Goal: Use online tool/utility: Utilize a website feature to perform a specific function

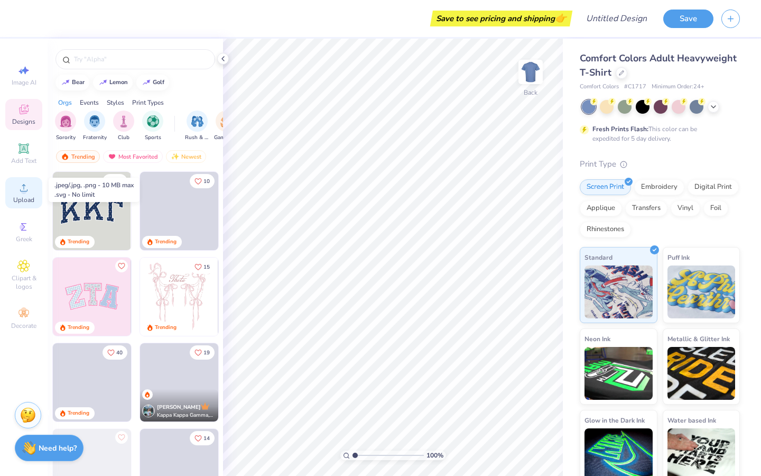
click at [29, 188] on icon at bounding box center [23, 187] width 13 height 13
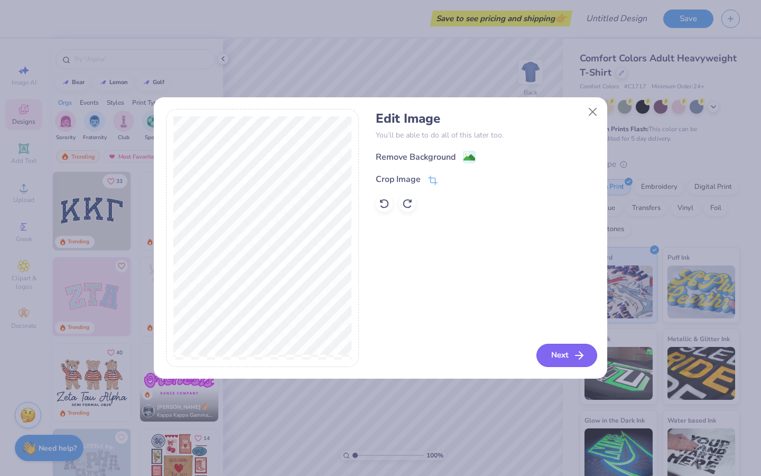
click at [568, 350] on button "Next" at bounding box center [566, 355] width 61 height 23
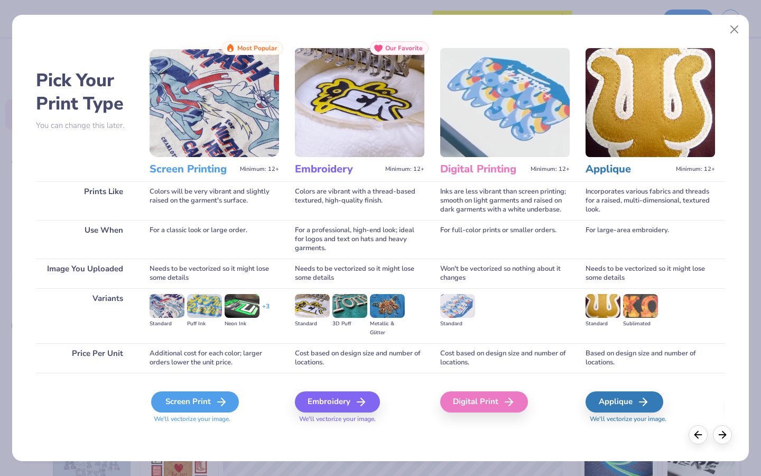
click at [210, 401] on div "Screen Print" at bounding box center [195, 401] width 88 height 21
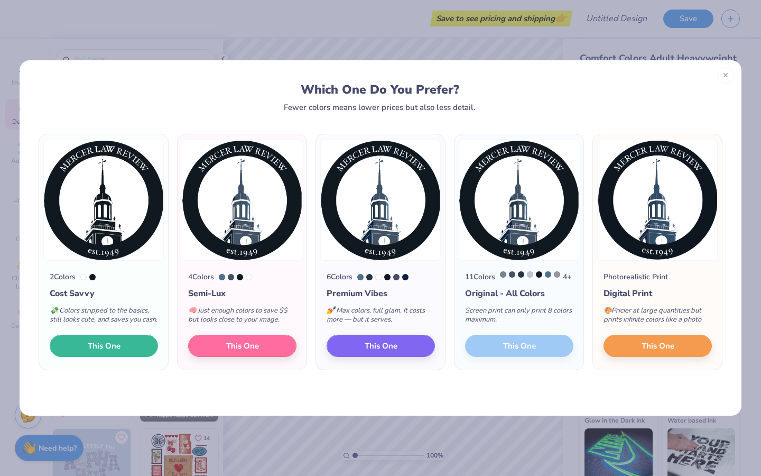
click at [133, 354] on button "This One" at bounding box center [104, 346] width 108 height 22
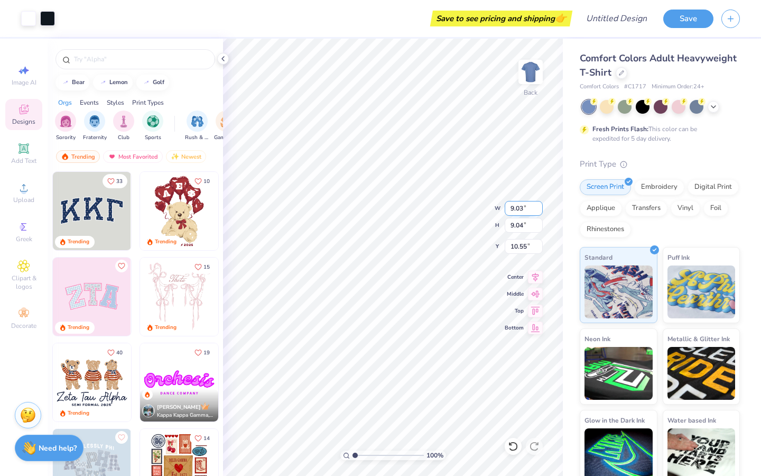
type input "9.03"
type input "9.04"
type input "4.81"
click at [711, 106] on icon at bounding box center [713, 105] width 8 height 8
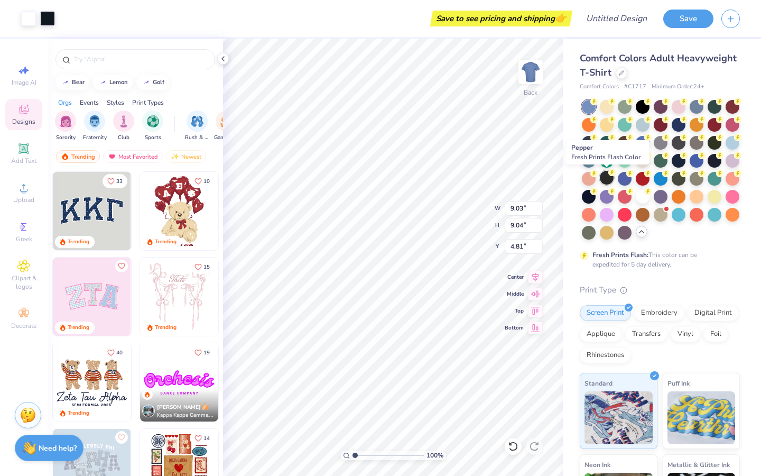
click at [605, 174] on div at bounding box center [607, 178] width 14 height 14
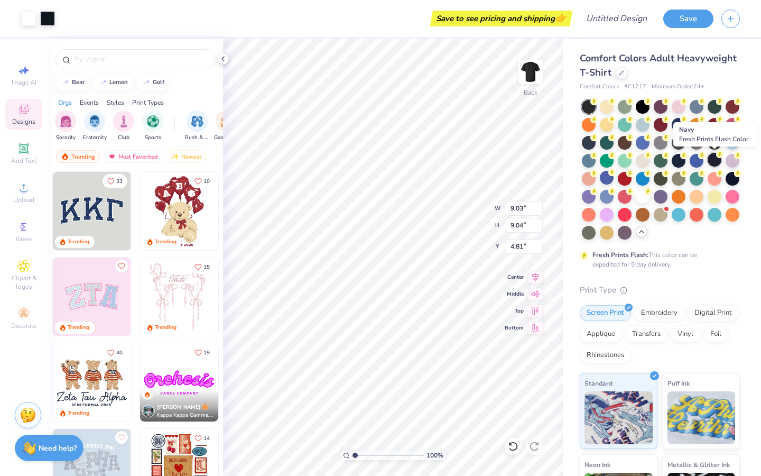
click at [718, 159] on div at bounding box center [715, 160] width 14 height 14
click at [697, 159] on div at bounding box center [697, 160] width 14 height 14
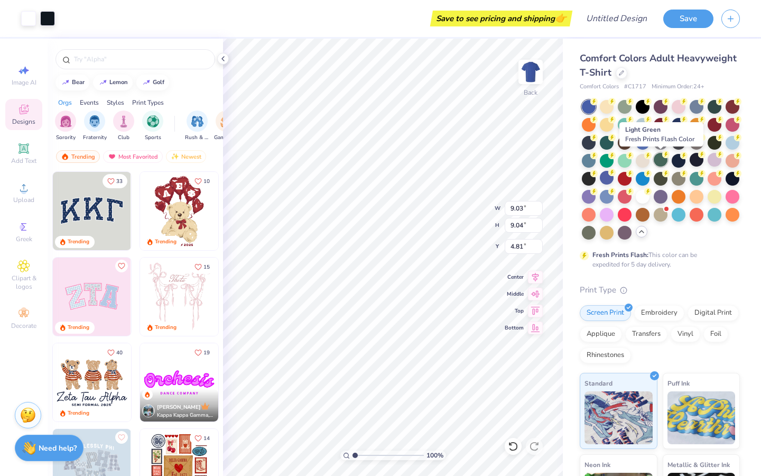
click at [664, 161] on div at bounding box center [661, 160] width 14 height 14
click at [585, 182] on div at bounding box center [589, 178] width 14 height 14
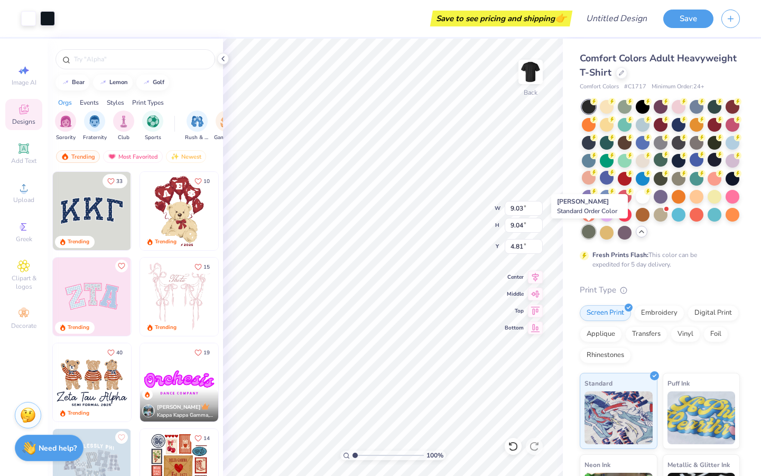
click at [591, 234] on div at bounding box center [589, 232] width 14 height 14
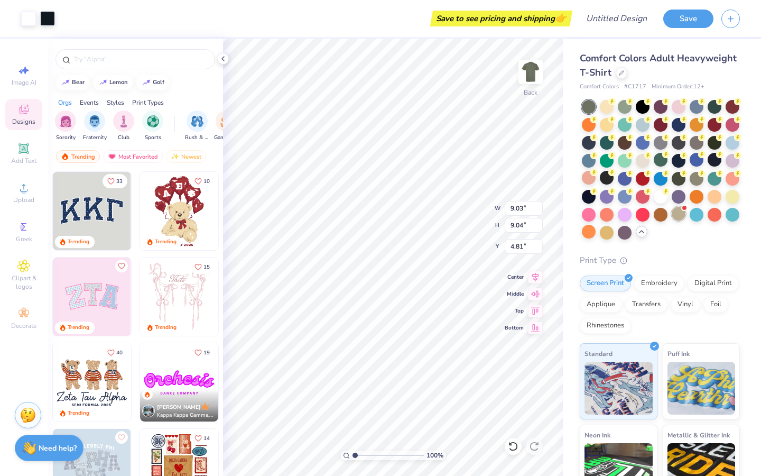
click at [679, 216] on div at bounding box center [679, 214] width 14 height 14
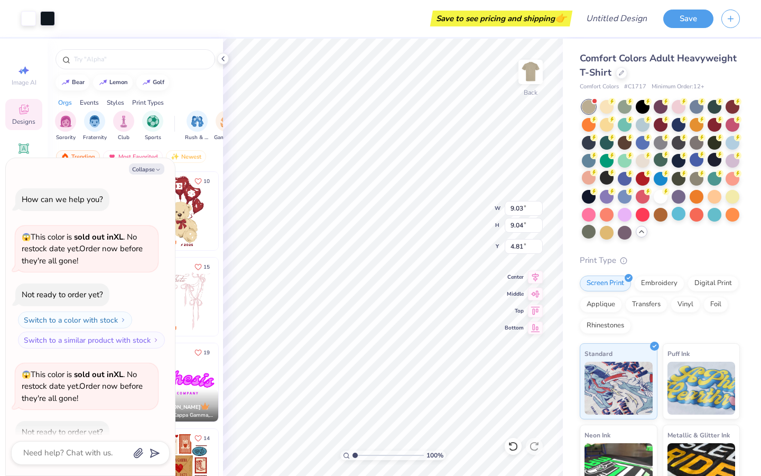
scroll to position [59, 0]
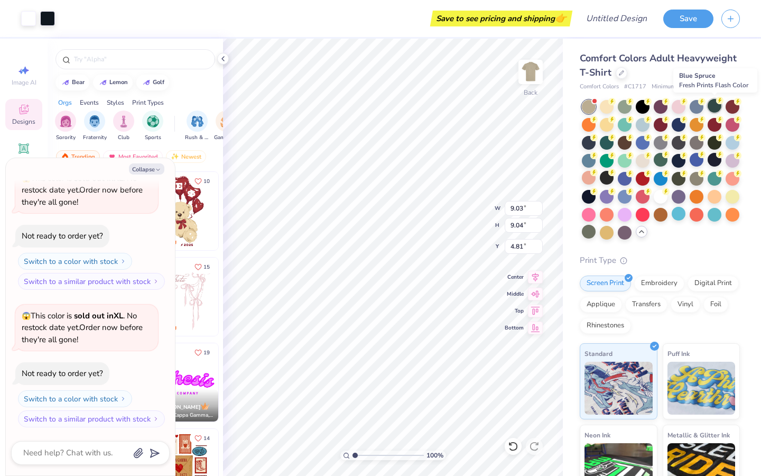
click at [715, 104] on div at bounding box center [715, 106] width 14 height 14
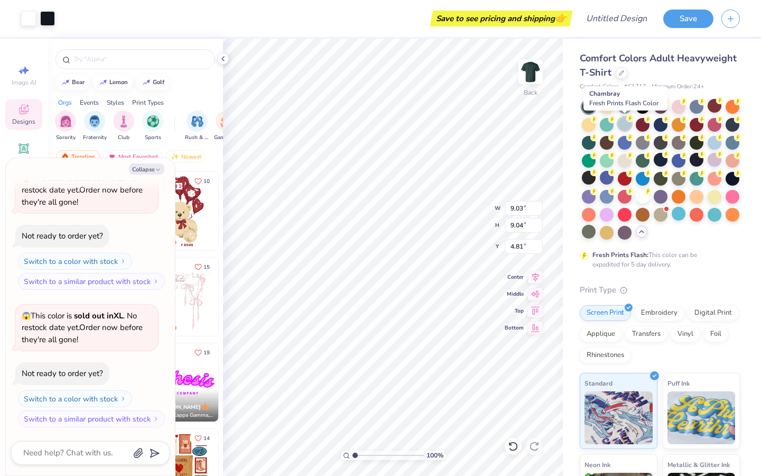
click at [623, 128] on div at bounding box center [625, 124] width 14 height 14
click at [625, 143] on div at bounding box center [625, 142] width 14 height 14
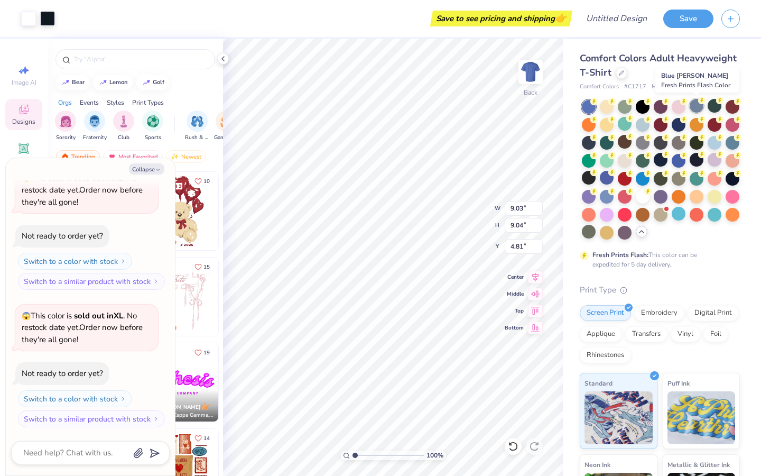
click at [699, 109] on div at bounding box center [697, 106] width 14 height 14
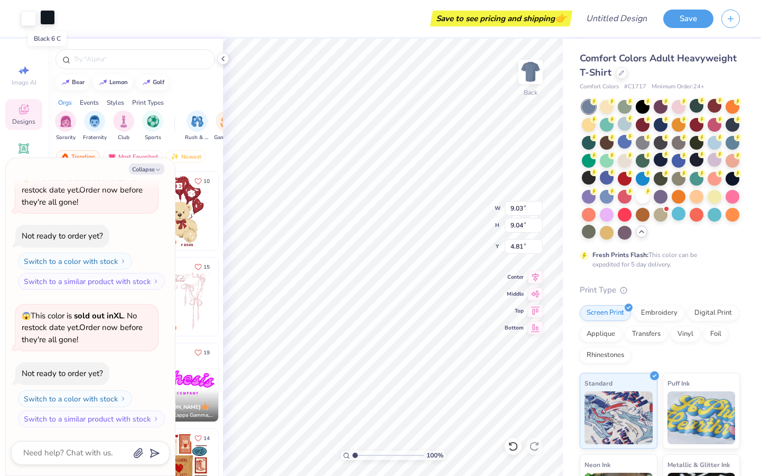
click at [49, 22] on div at bounding box center [47, 17] width 15 height 15
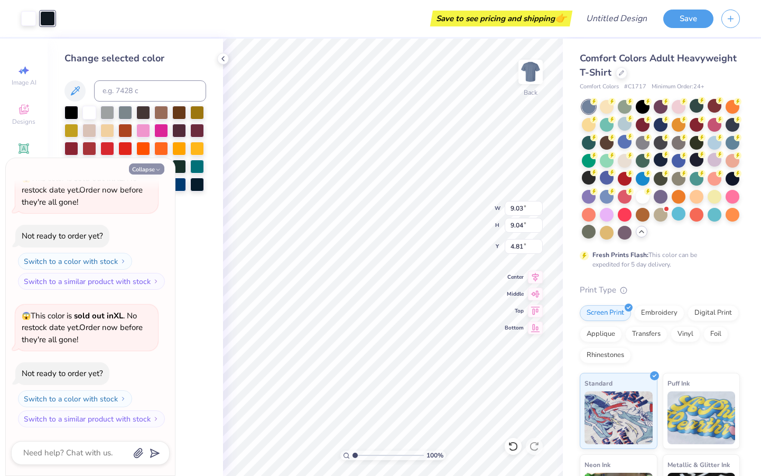
click at [147, 170] on button "Collapse" at bounding box center [146, 168] width 35 height 11
type textarea "x"
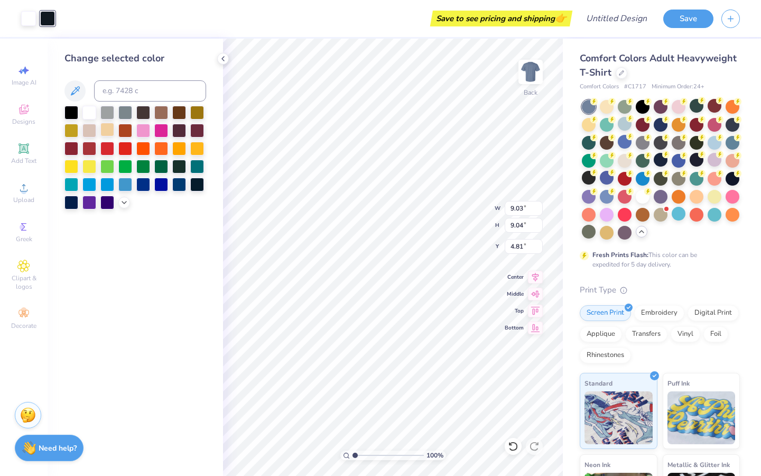
click at [108, 133] on div at bounding box center [107, 130] width 14 height 14
click at [127, 113] on div at bounding box center [125, 112] width 14 height 14
click at [86, 115] on div at bounding box center [89, 112] width 14 height 14
click at [104, 125] on div at bounding box center [107, 130] width 14 height 14
click at [86, 128] on div at bounding box center [89, 130] width 14 height 14
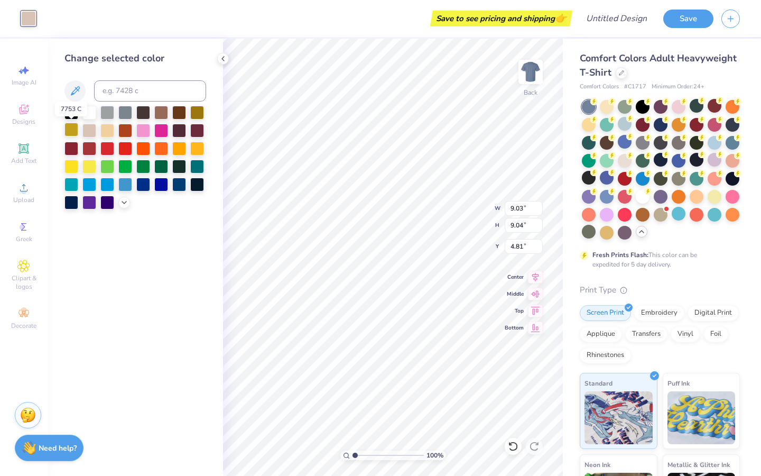
click at [72, 129] on div at bounding box center [71, 130] width 14 height 14
click at [94, 126] on div at bounding box center [89, 130] width 14 height 14
click at [125, 203] on icon at bounding box center [124, 201] width 8 height 8
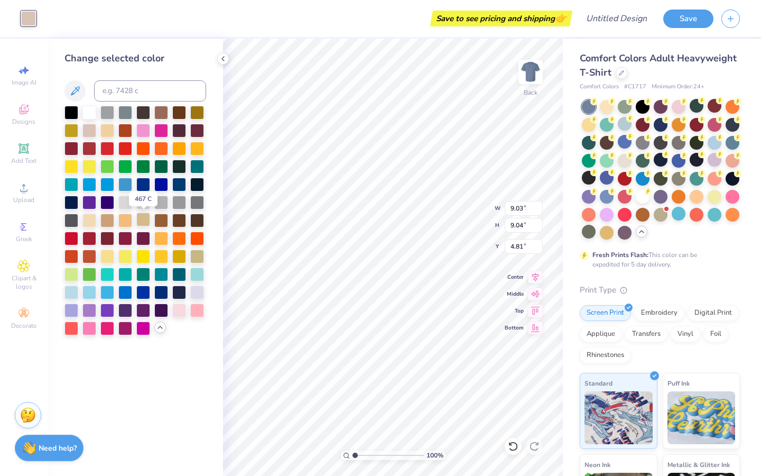
click at [139, 220] on div at bounding box center [143, 219] width 14 height 14
click at [107, 218] on div at bounding box center [107, 219] width 14 height 14
click at [87, 222] on div at bounding box center [89, 219] width 14 height 14
click at [142, 204] on div at bounding box center [143, 202] width 14 height 14
click at [127, 202] on div at bounding box center [125, 202] width 14 height 14
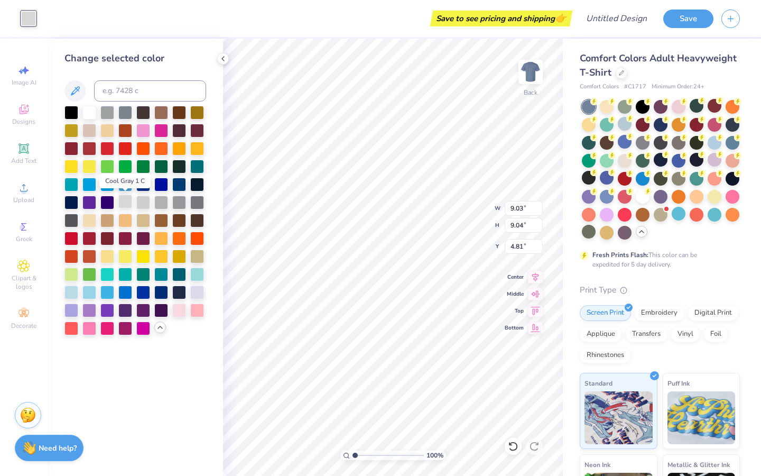
click at [127, 202] on div at bounding box center [125, 202] width 14 height 14
click at [659, 162] on div at bounding box center [661, 160] width 14 height 14
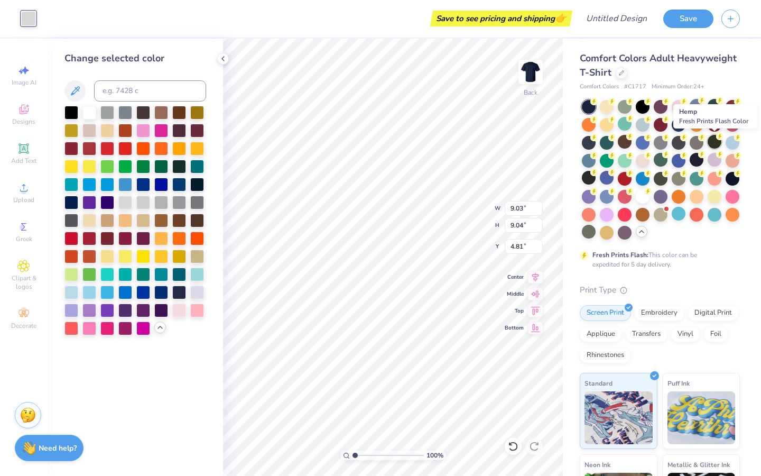
click at [718, 142] on div at bounding box center [715, 142] width 14 height 14
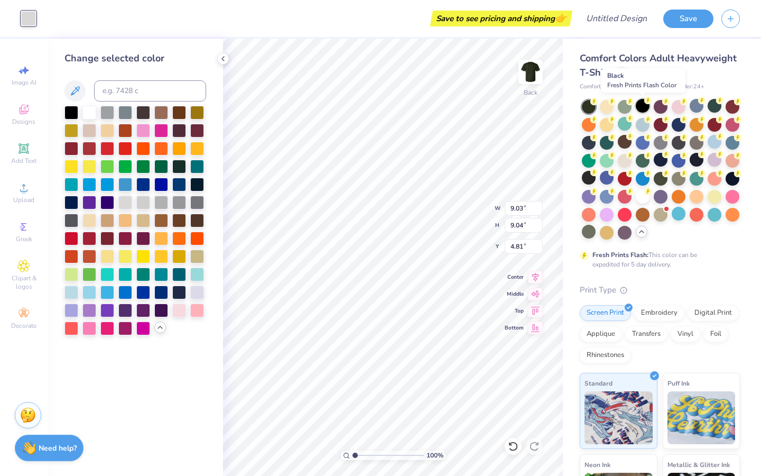
click at [643, 112] on div at bounding box center [643, 106] width 14 height 14
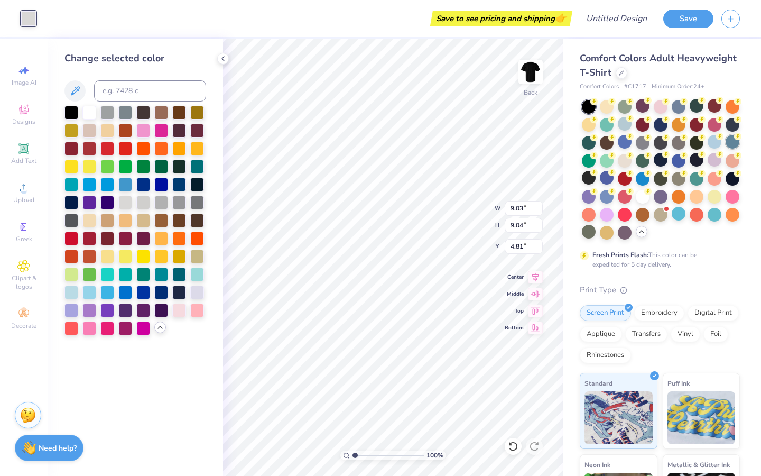
click at [733, 144] on div at bounding box center [733, 142] width 14 height 14
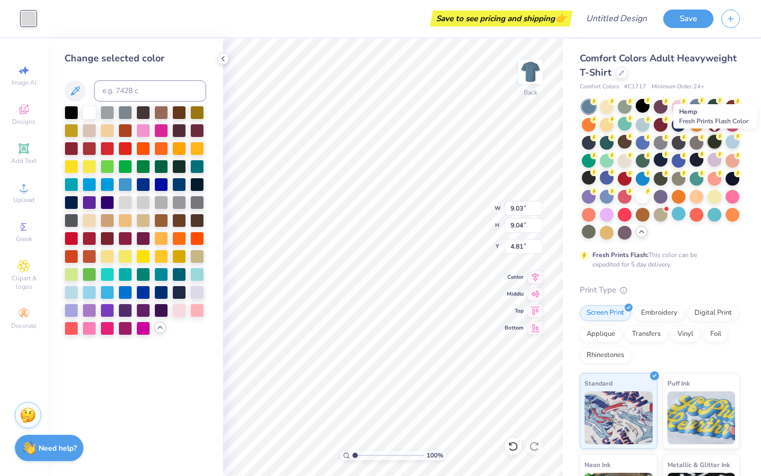
click at [719, 144] on div at bounding box center [715, 142] width 14 height 14
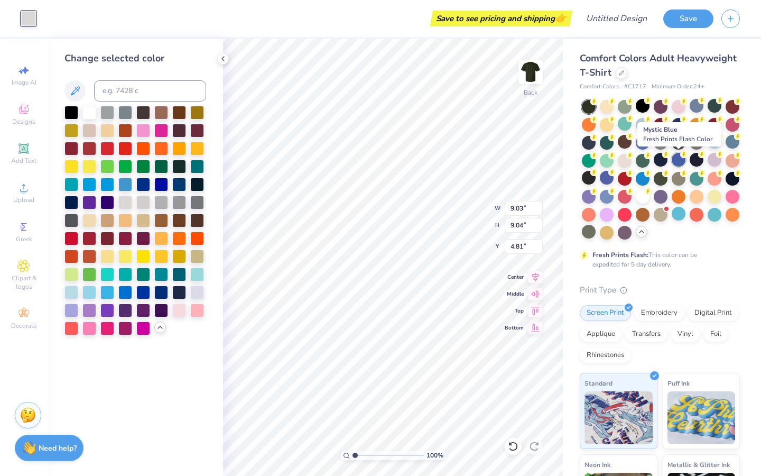
click at [673, 156] on div at bounding box center [679, 160] width 14 height 14
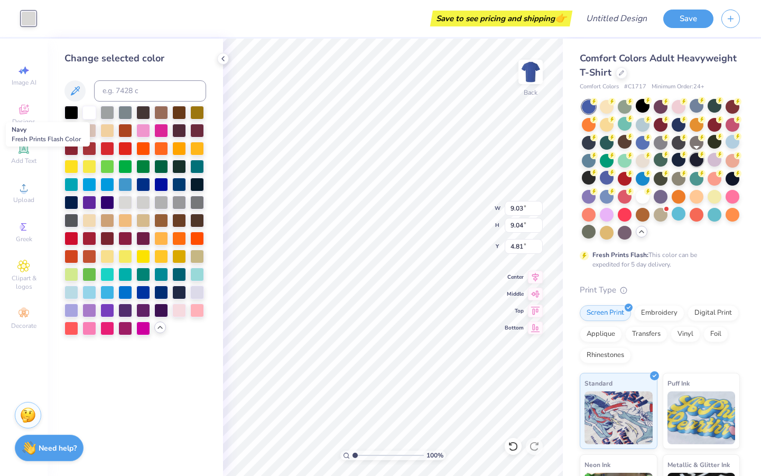
click at [698, 163] on div at bounding box center [697, 160] width 14 height 14
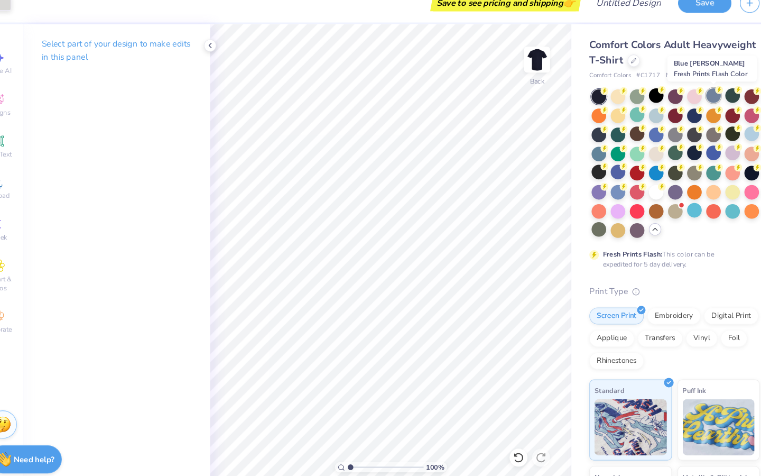
click at [695, 107] on div at bounding box center [697, 106] width 14 height 14
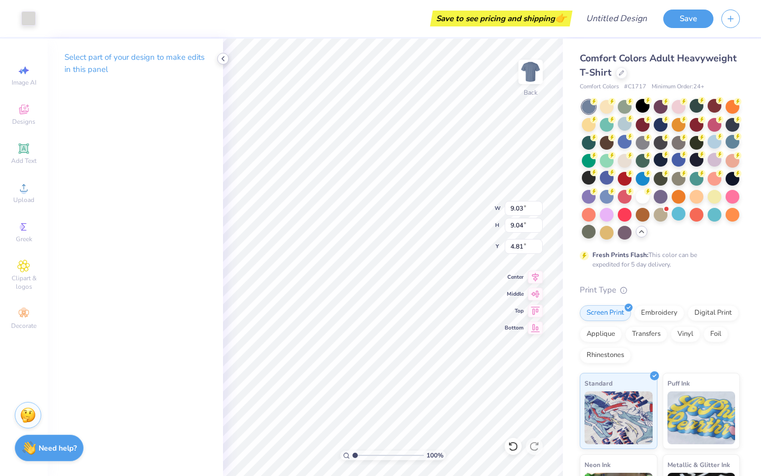
click at [222, 55] on icon at bounding box center [223, 58] width 8 height 8
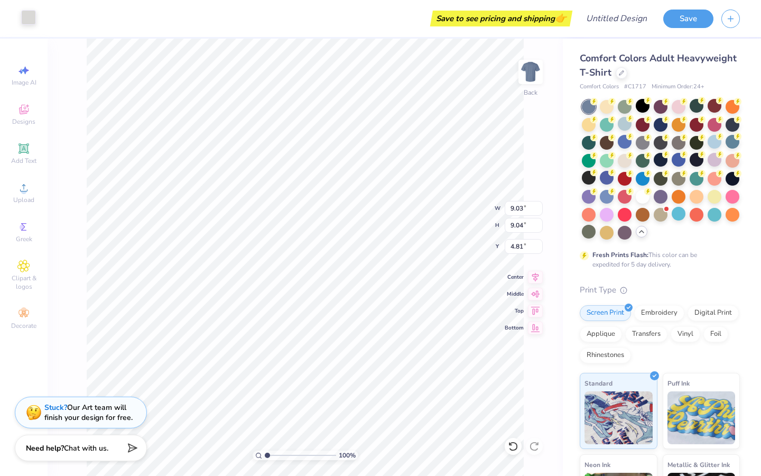
click at [24, 18] on div at bounding box center [28, 17] width 15 height 15
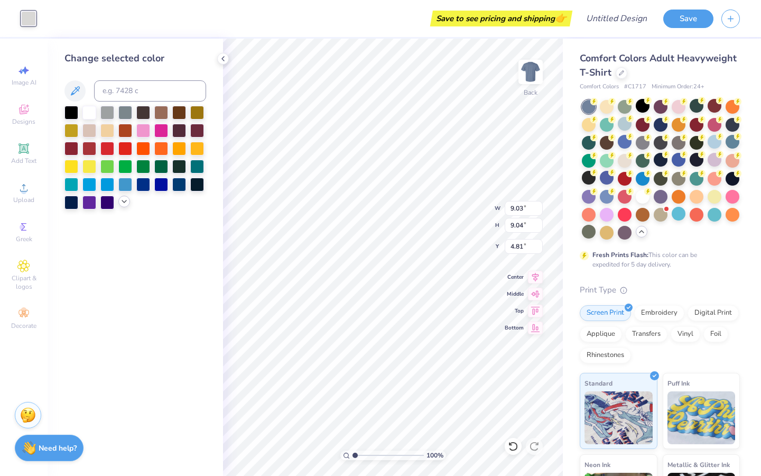
click at [122, 201] on icon at bounding box center [124, 201] width 8 height 8
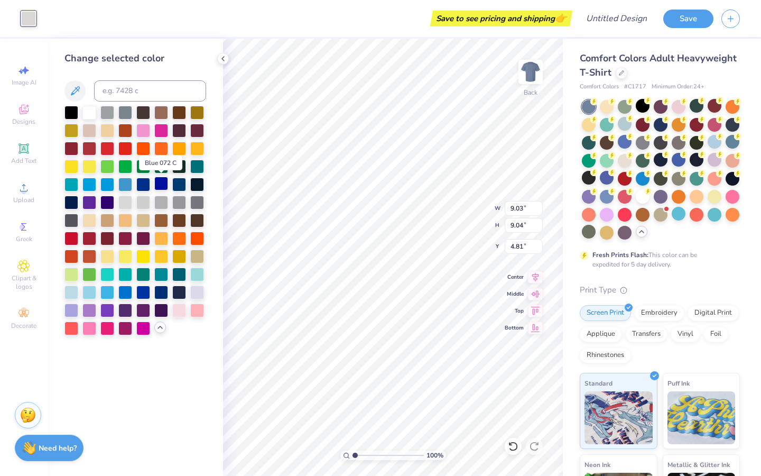
click at [163, 183] on div at bounding box center [161, 184] width 14 height 14
click at [174, 185] on div at bounding box center [179, 184] width 14 height 14
click at [179, 292] on div at bounding box center [179, 291] width 14 height 14
